Goal: Transaction & Acquisition: Purchase product/service

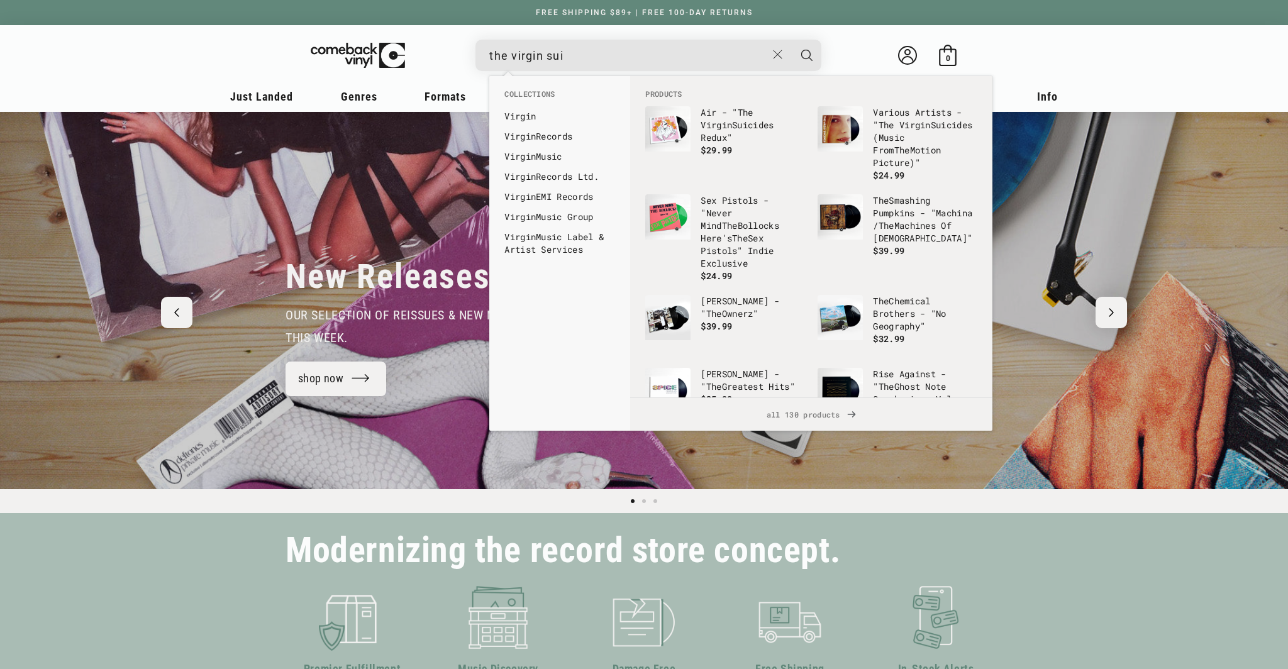
type input "the virgin suic"
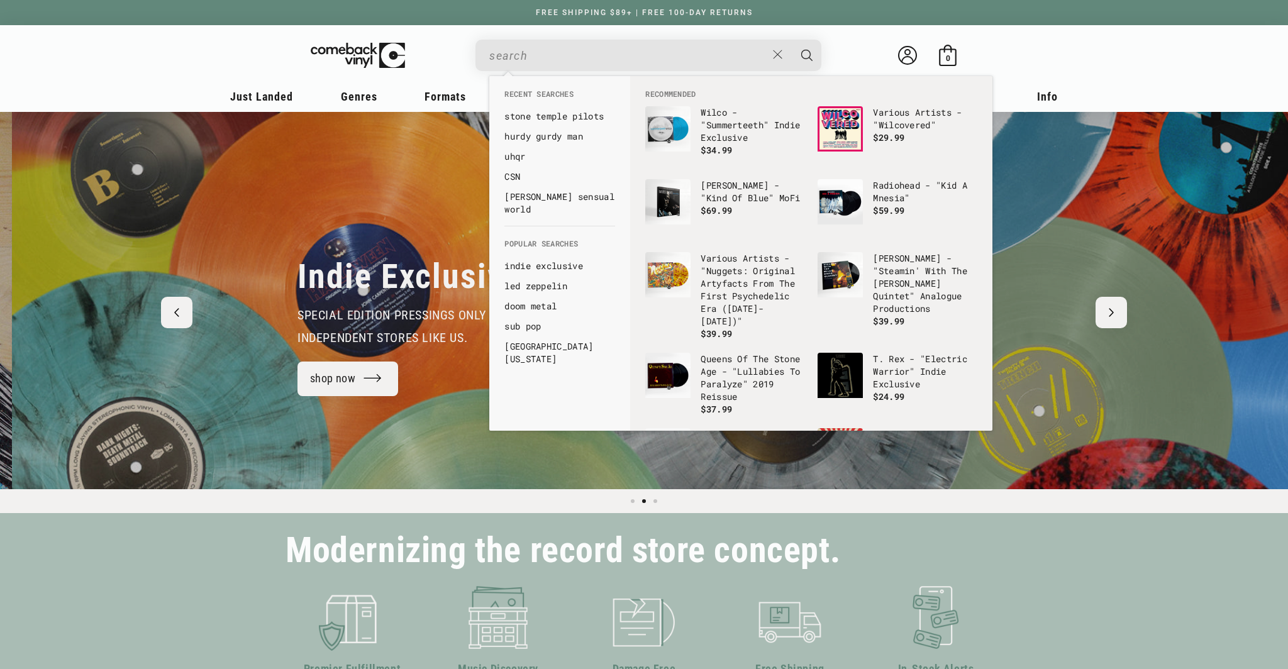
scroll to position [0, 1288]
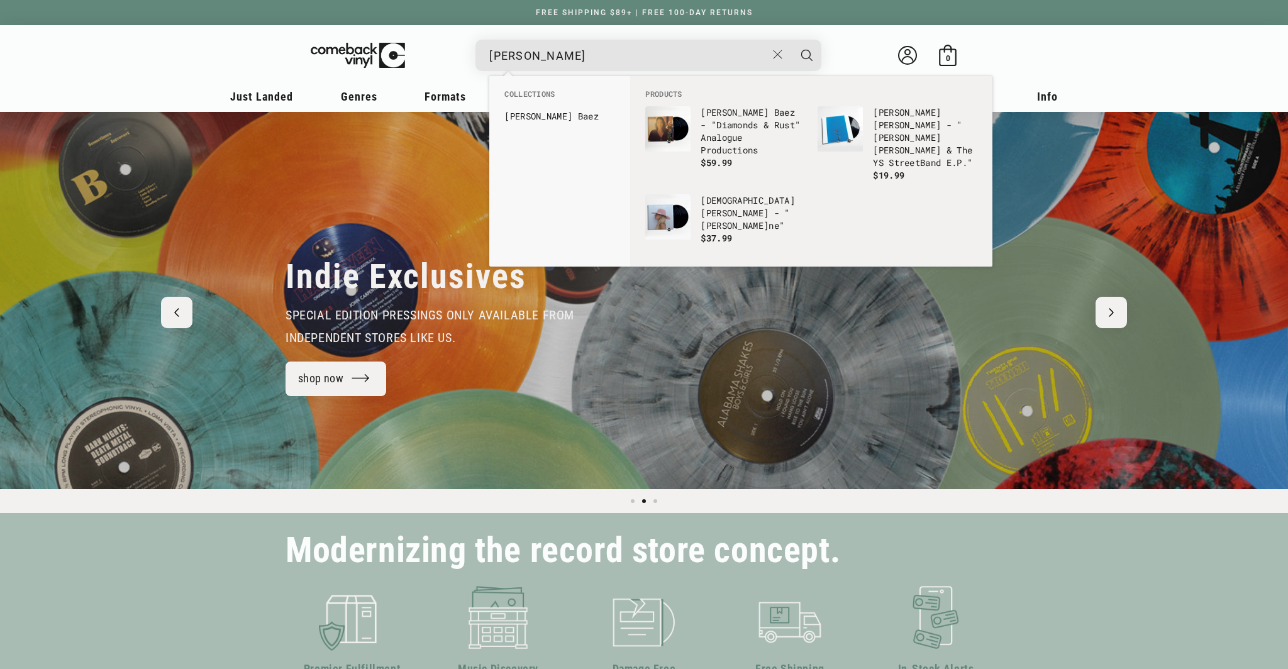
type input "[PERSON_NAME]"
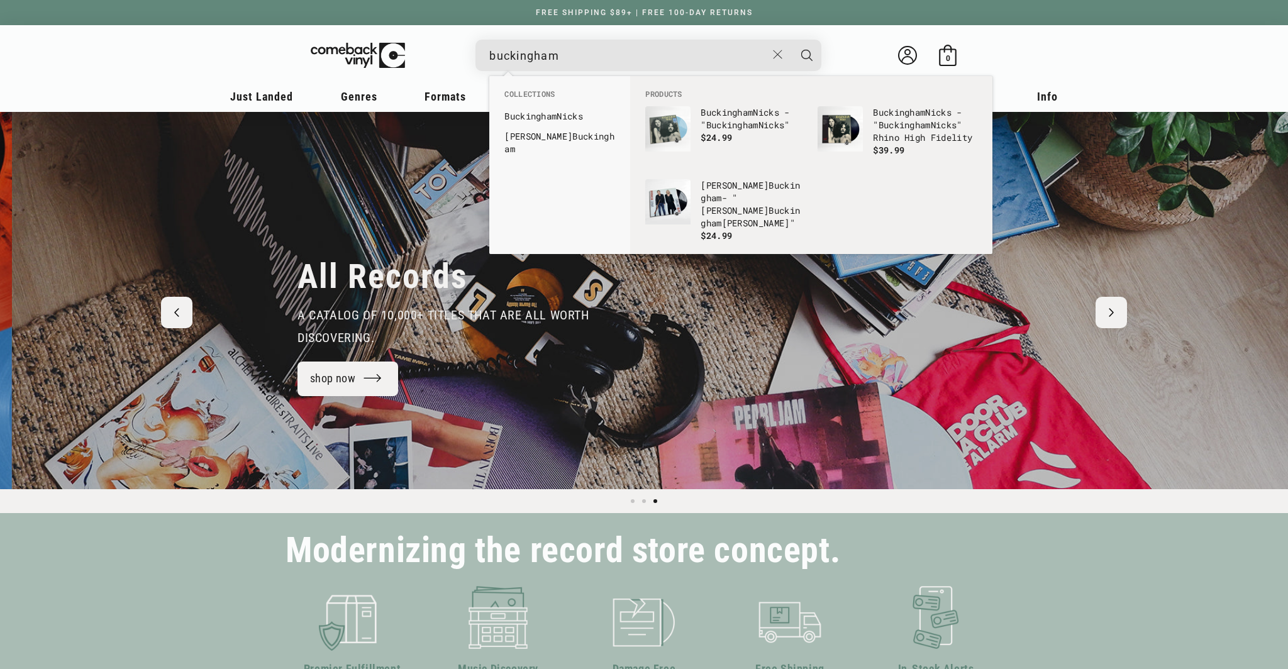
scroll to position [0, 2576]
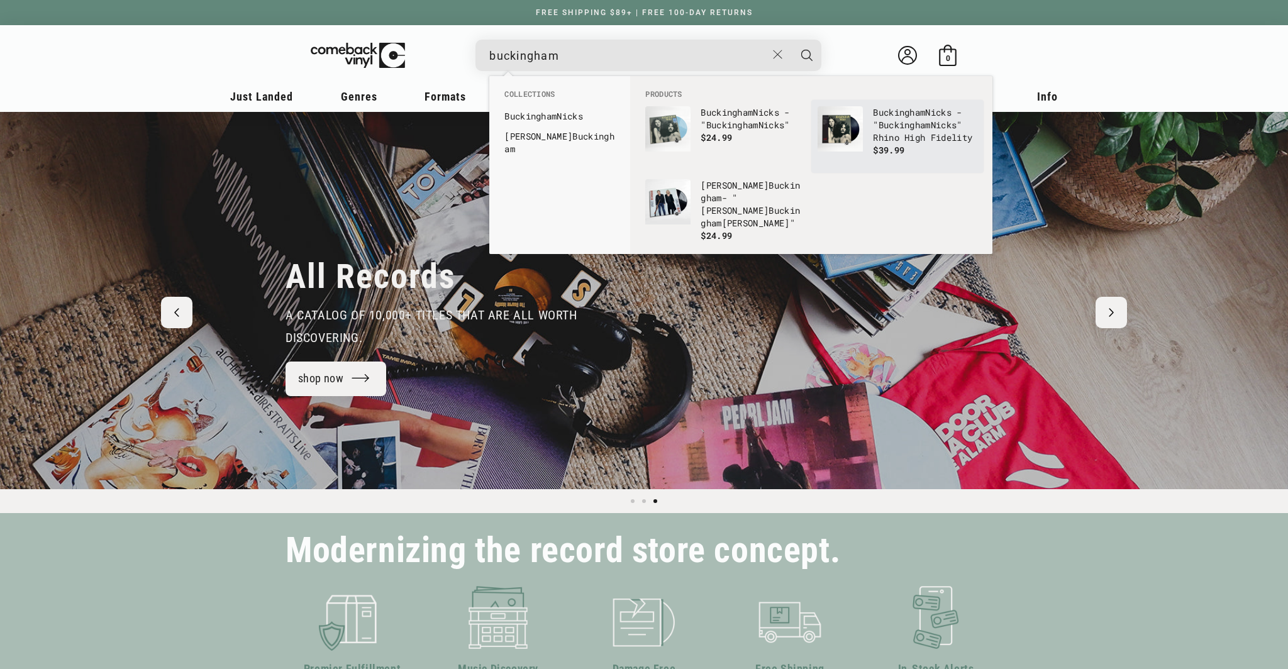
type input "buckingham"
click at [859, 142] on img "Products" at bounding box center [840, 128] width 45 height 45
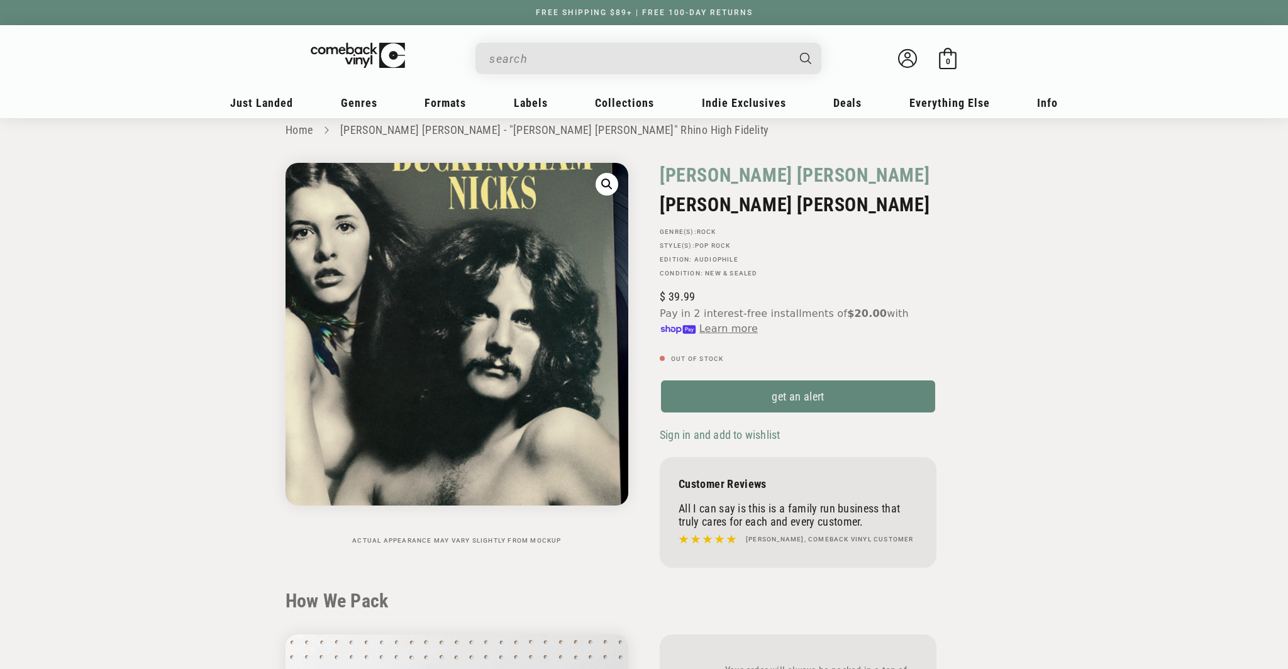
scroll to position [21, 0]
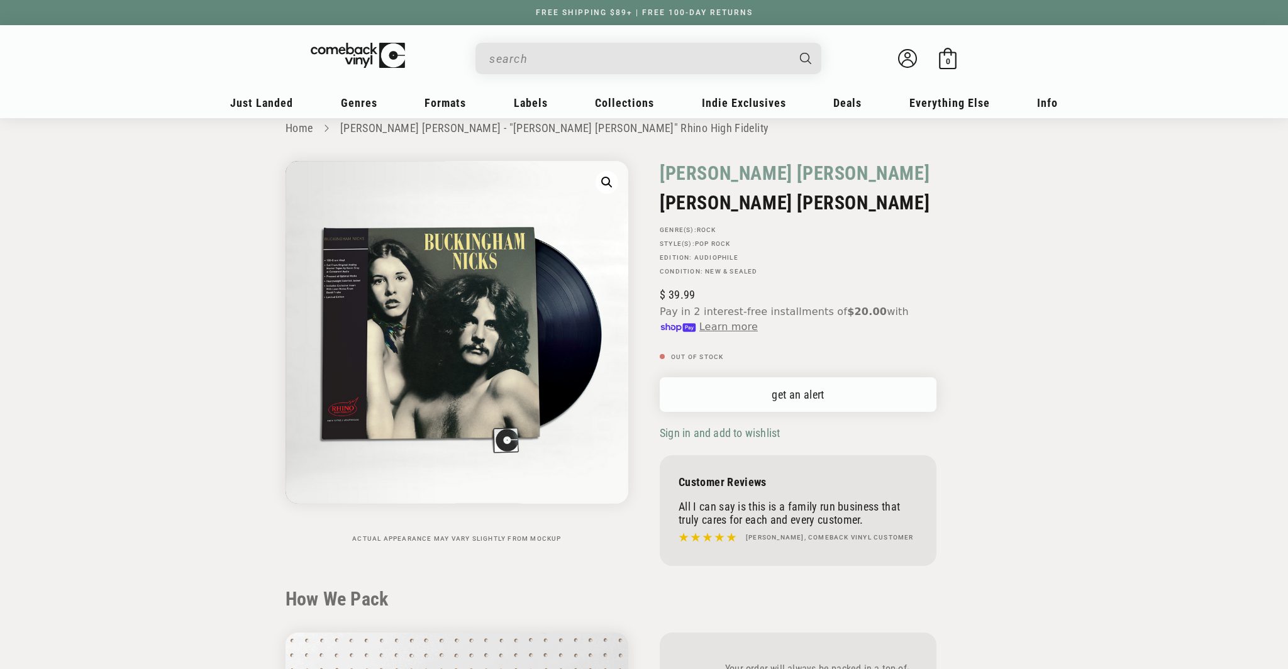
click at [806, 397] on link "get an alert" at bounding box center [798, 394] width 277 height 35
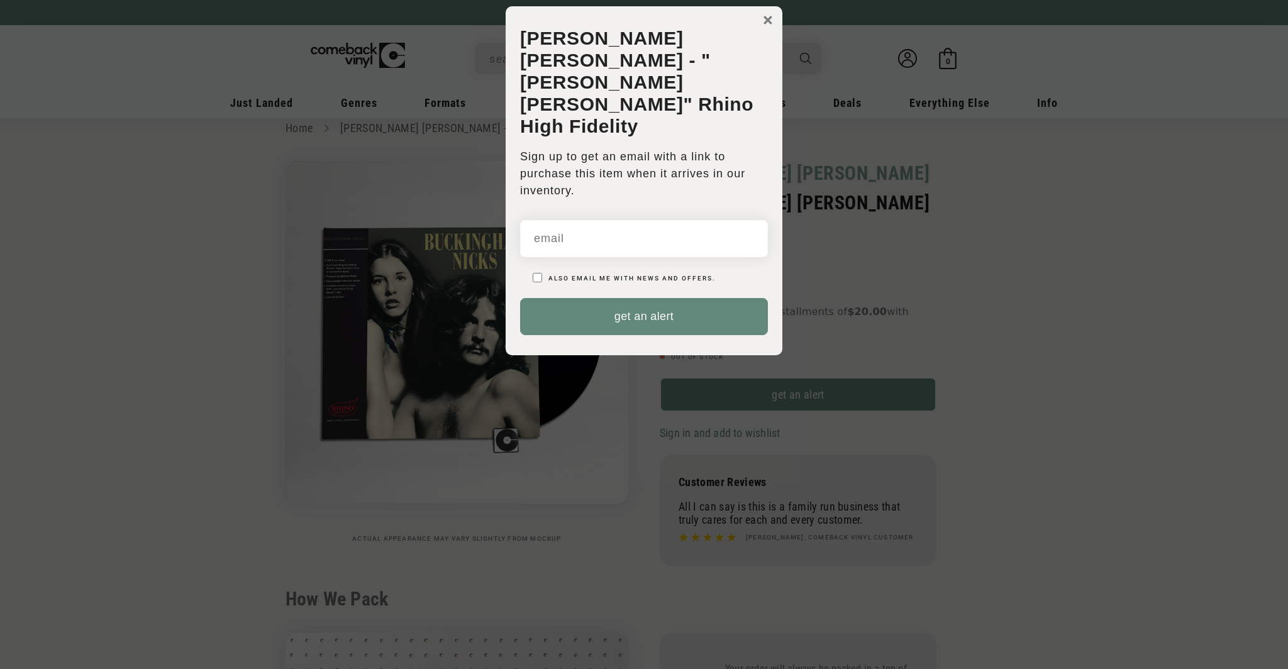
scroll to position [0, 0]
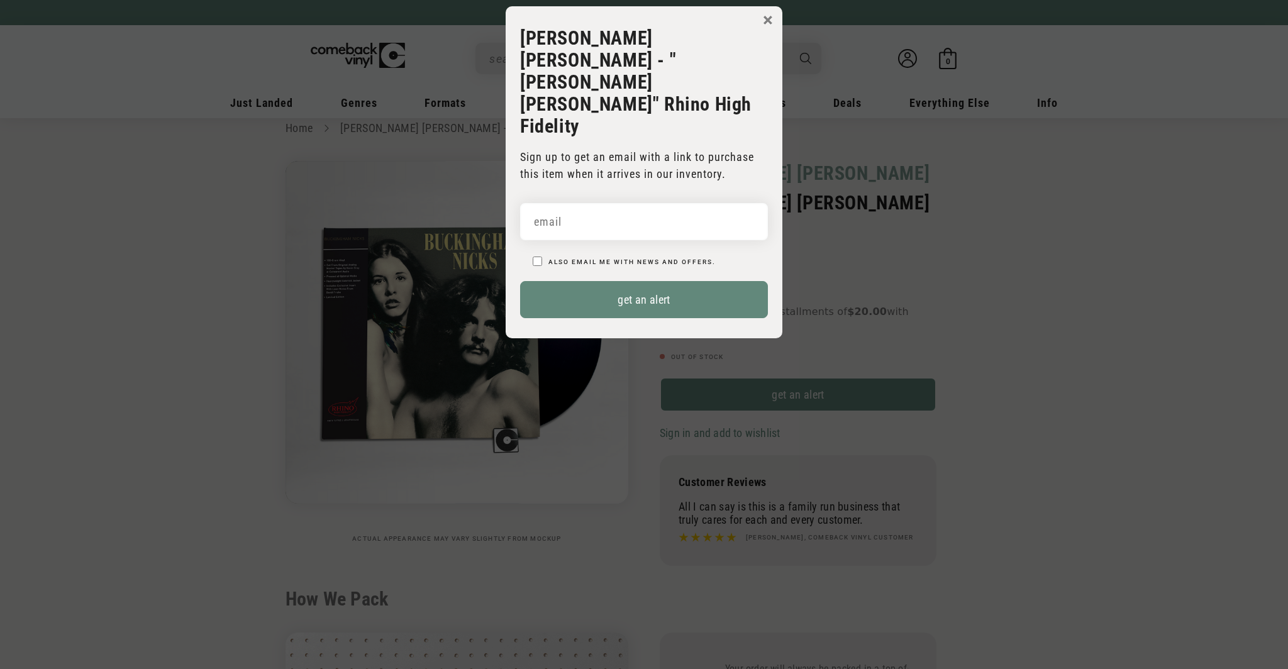
click at [763, 16] on button "×" at bounding box center [768, 20] width 10 height 19
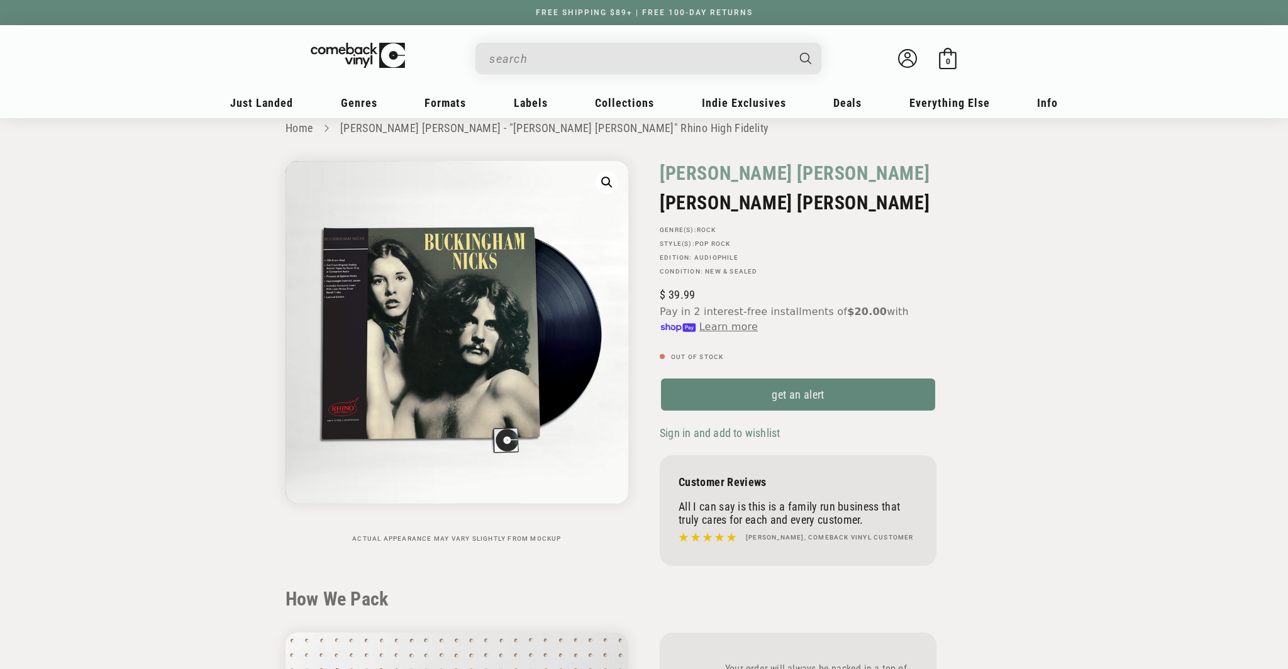
click at [660, 71] on div "Search" at bounding box center [654, 58] width 333 height 30
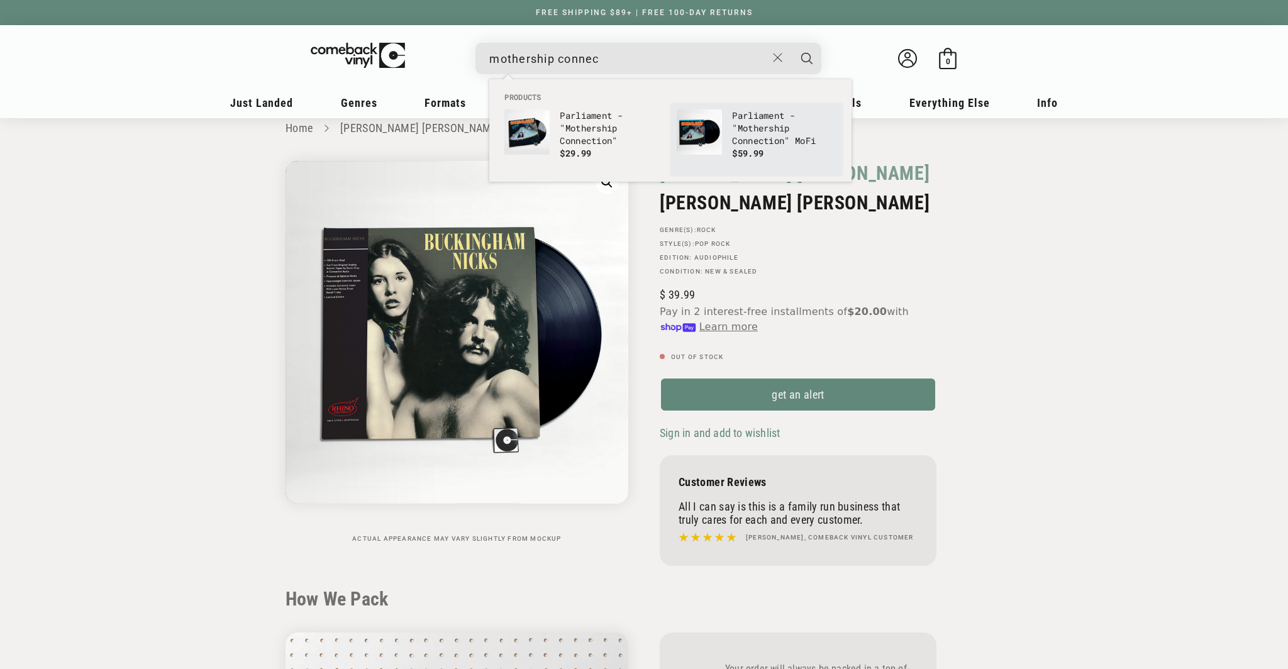
type input "mothership connec"
click at [767, 138] on p "Parliament - " Mothership Connec tion" MoFi" at bounding box center [784, 128] width 104 height 38
